Goal: Information Seeking & Learning: Learn about a topic

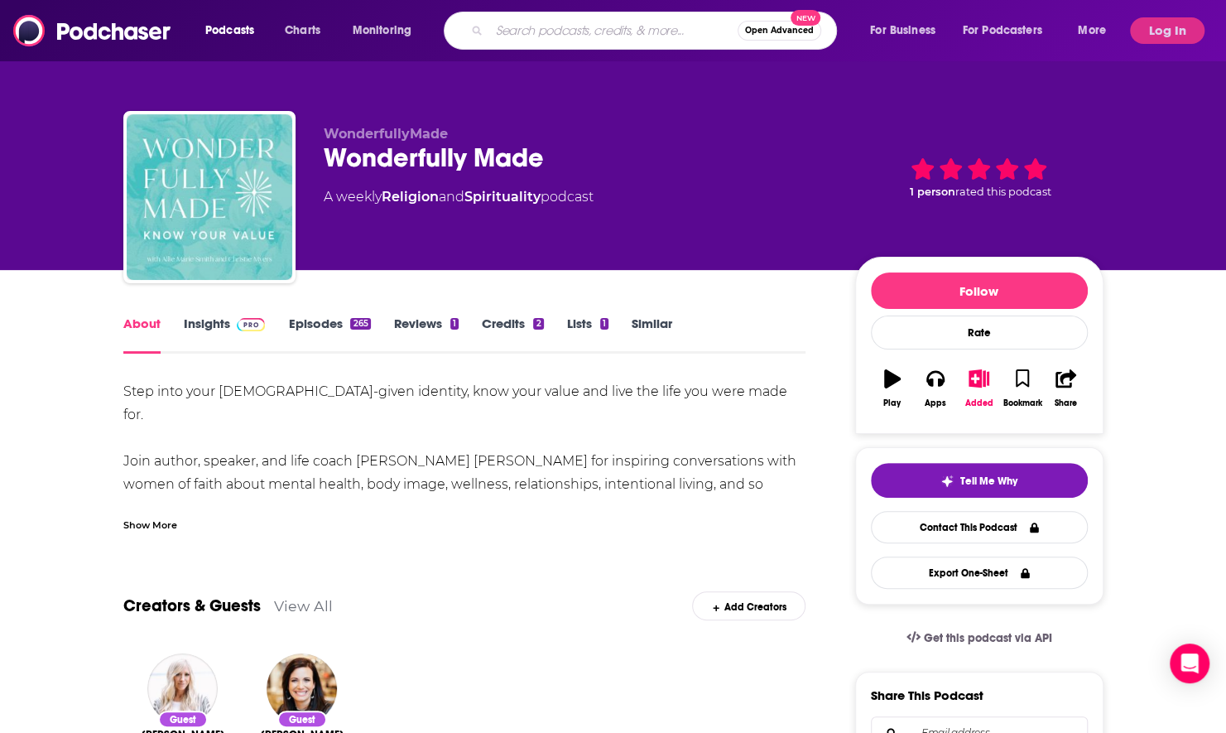
click at [616, 31] on input "Search podcasts, credits, & more..." at bounding box center [613, 30] width 248 height 26
type input "between the covers"
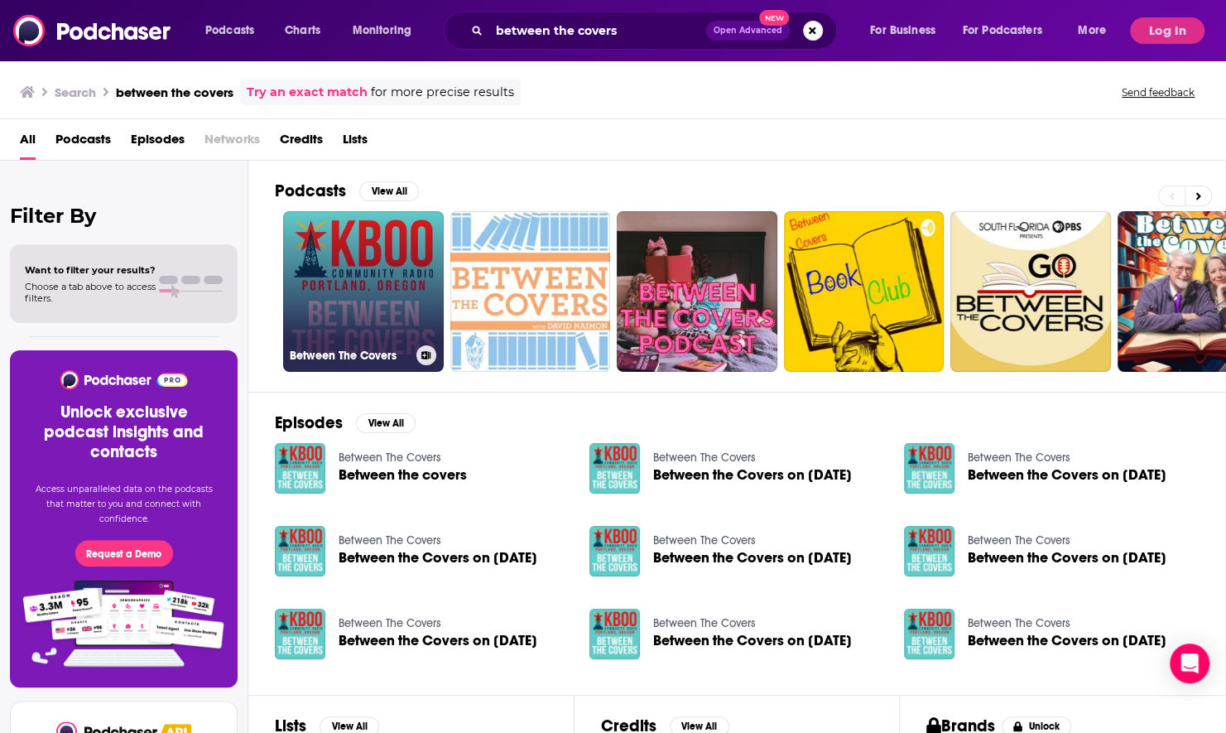
click at [376, 291] on link "Between The Covers" at bounding box center [363, 291] width 161 height 161
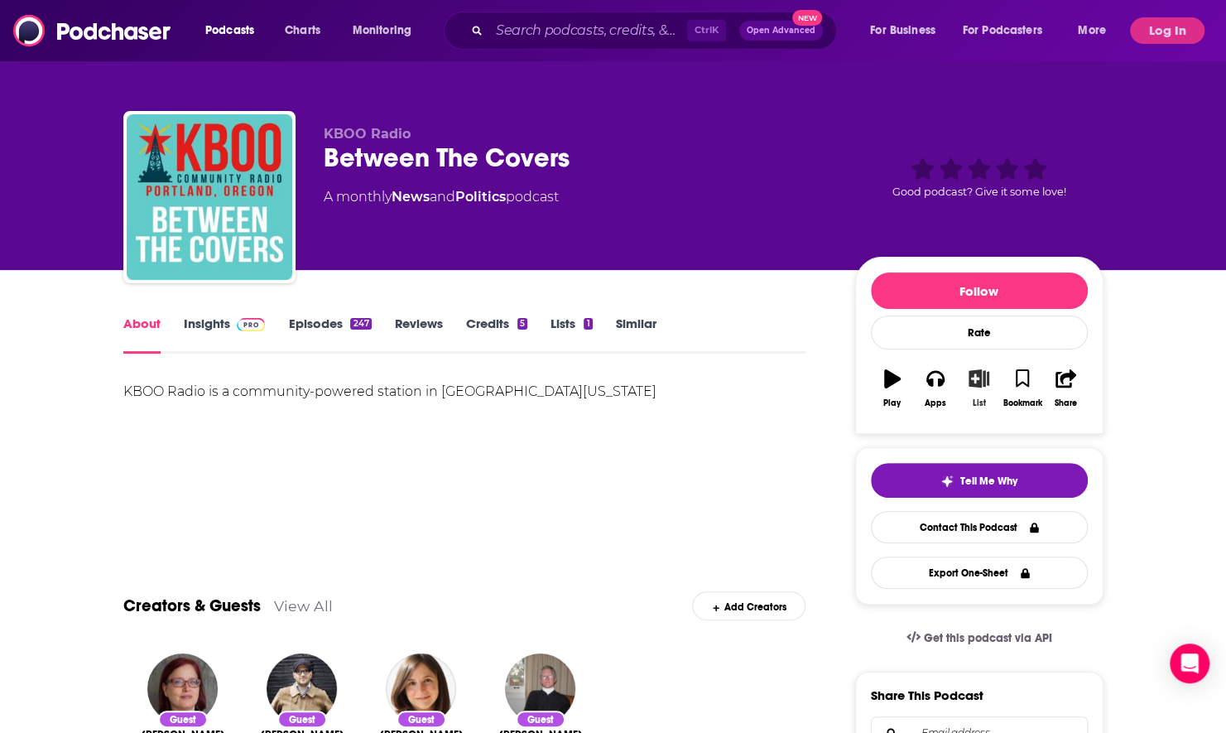
click at [987, 383] on icon "button" at bounding box center [979, 378] width 21 height 18
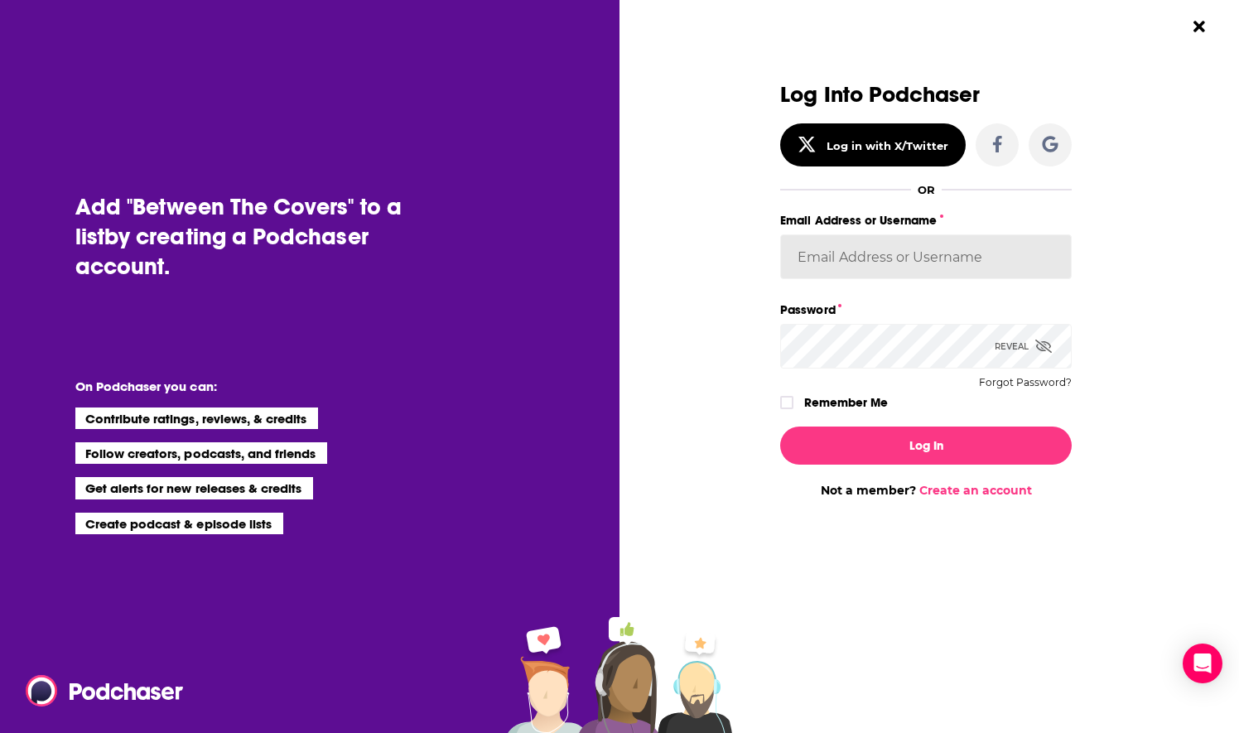
type input "nwierenga"
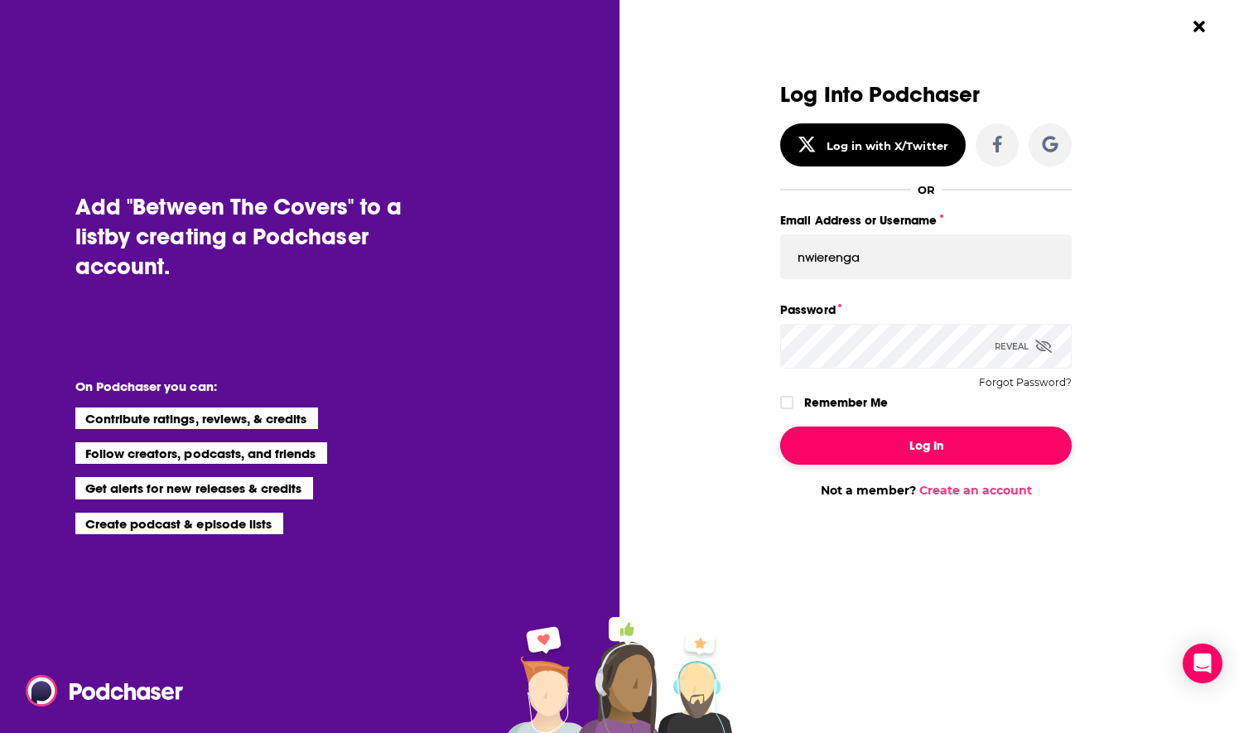
click at [876, 449] on button "Log In" at bounding box center [925, 445] width 291 height 38
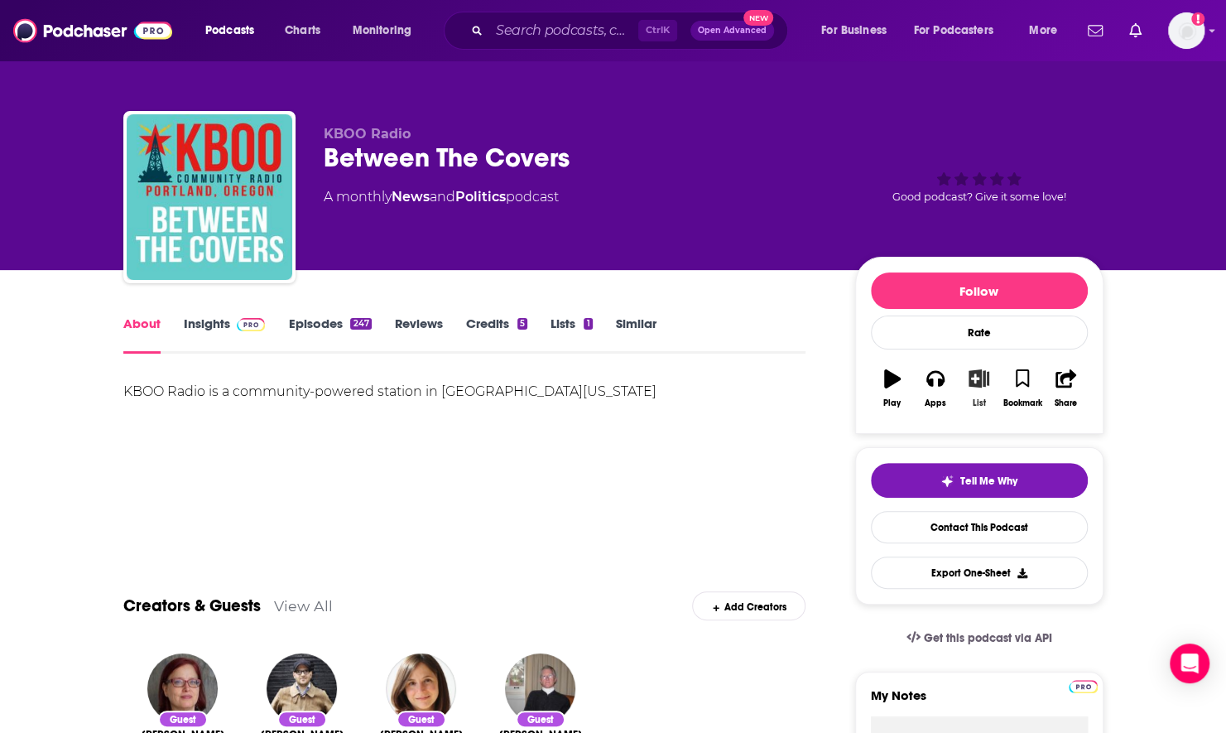
type textarea "Secular: interviewing authors"
